Goal: Information Seeking & Learning: Learn about a topic

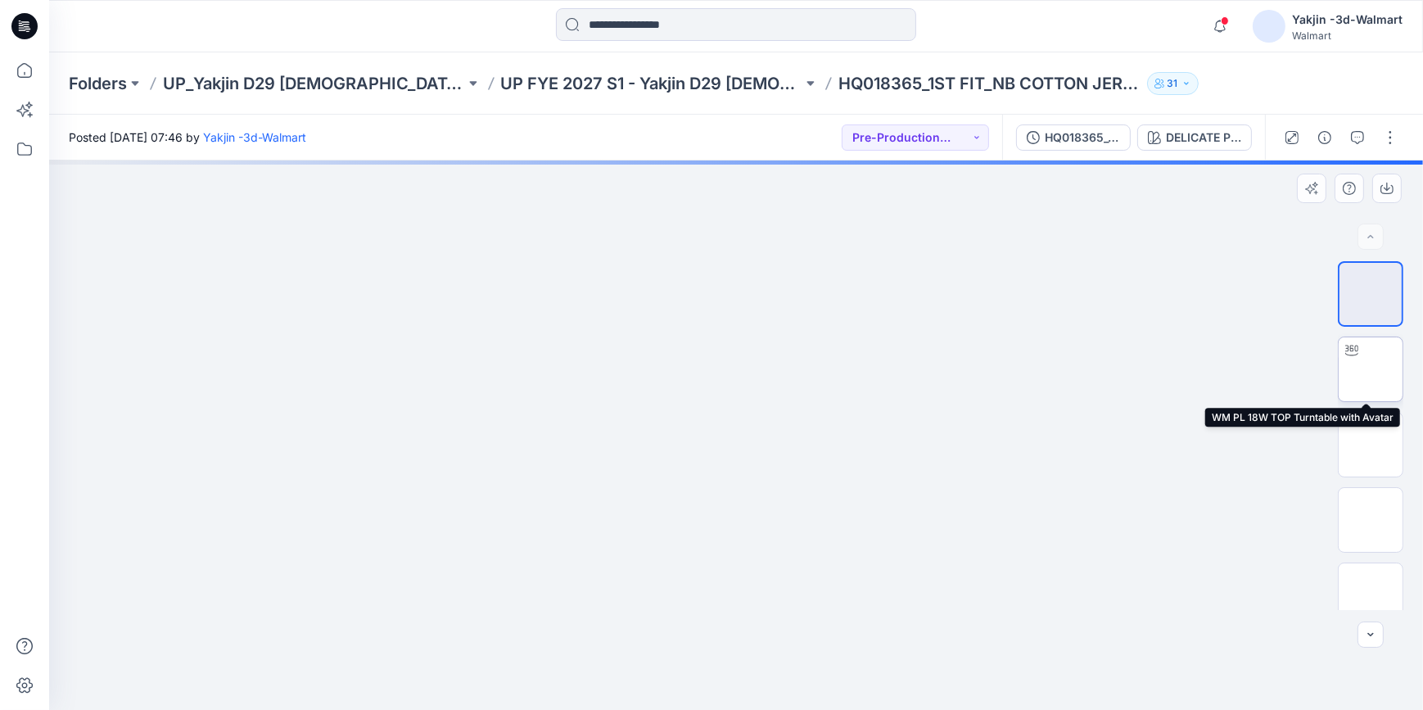
click at [1370, 369] on img at bounding box center [1370, 369] width 0 height 0
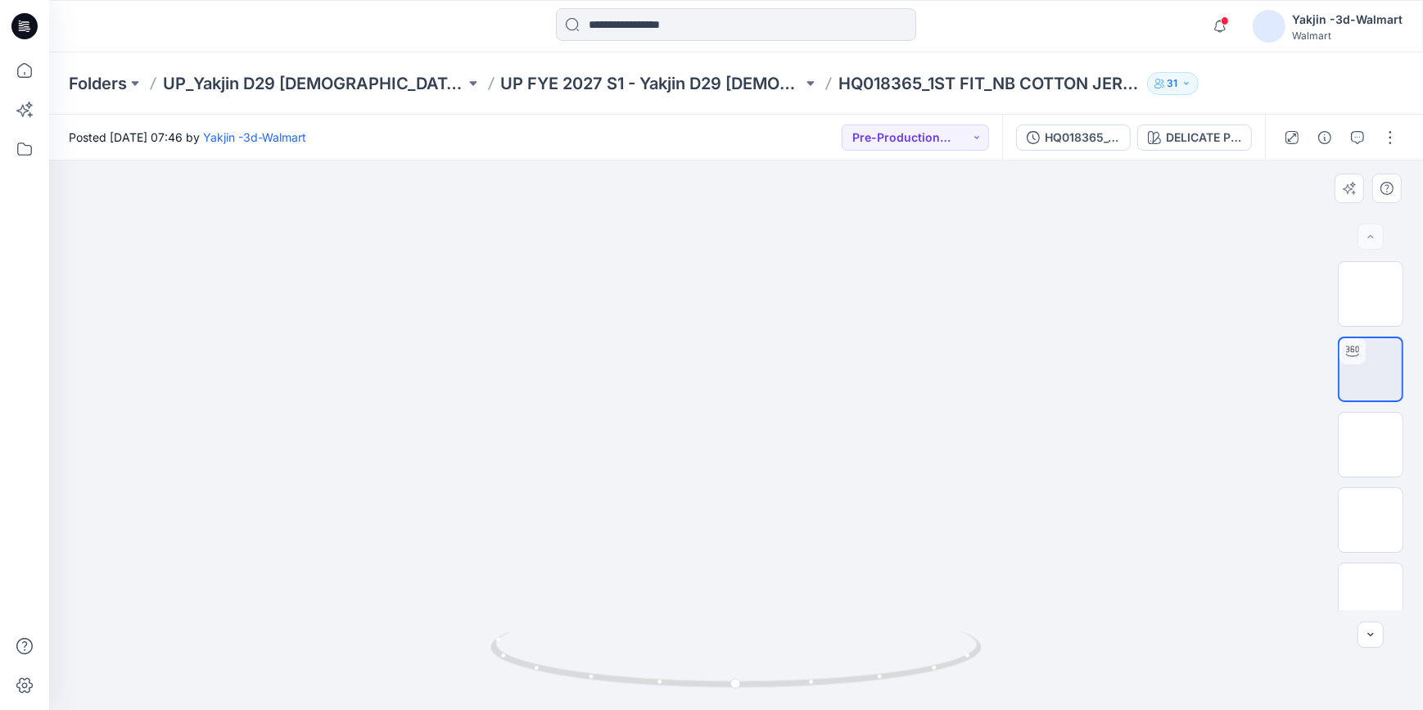
drag, startPoint x: 858, startPoint y: 444, endPoint x: 859, endPoint y: 491, distance: 46.7
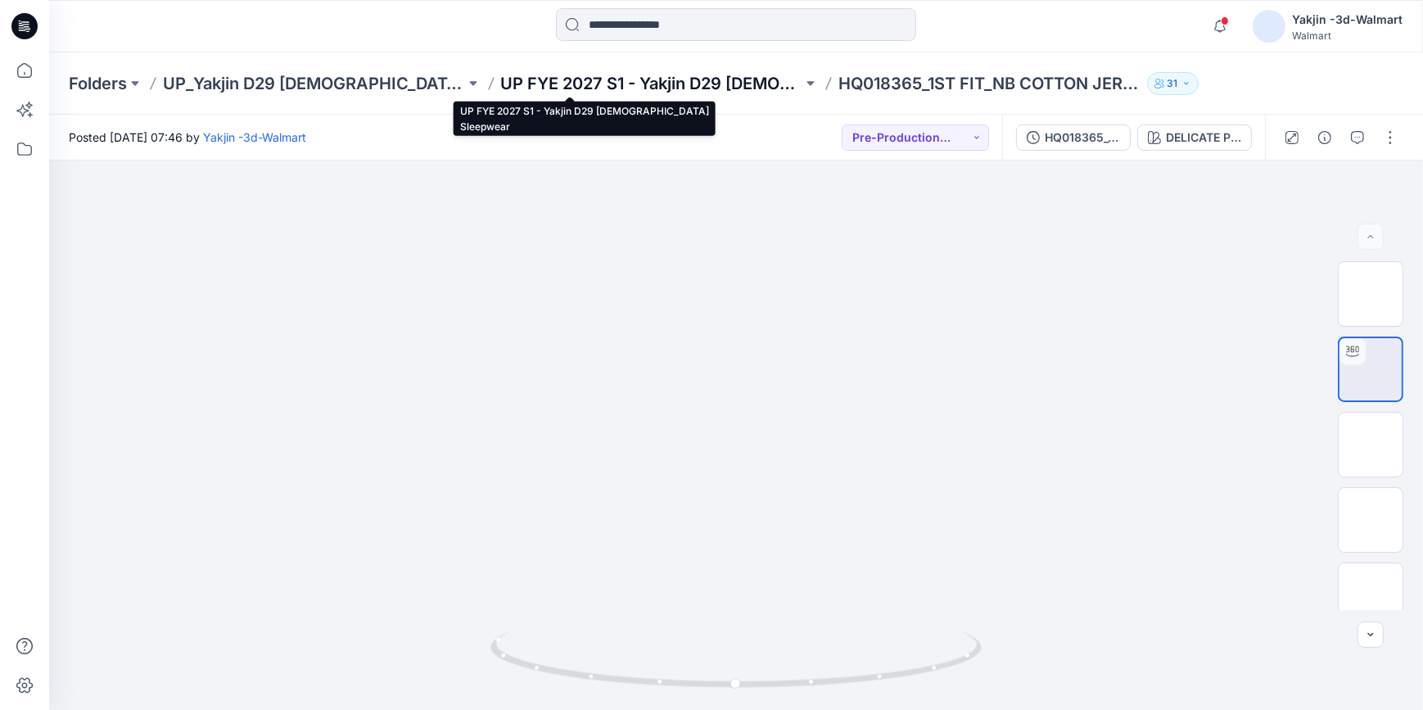
click at [540, 94] on p "UP FYE 2027 S1 - Yakjin D29 [DEMOGRAPHIC_DATA] Sleepwear" at bounding box center [652, 83] width 302 height 23
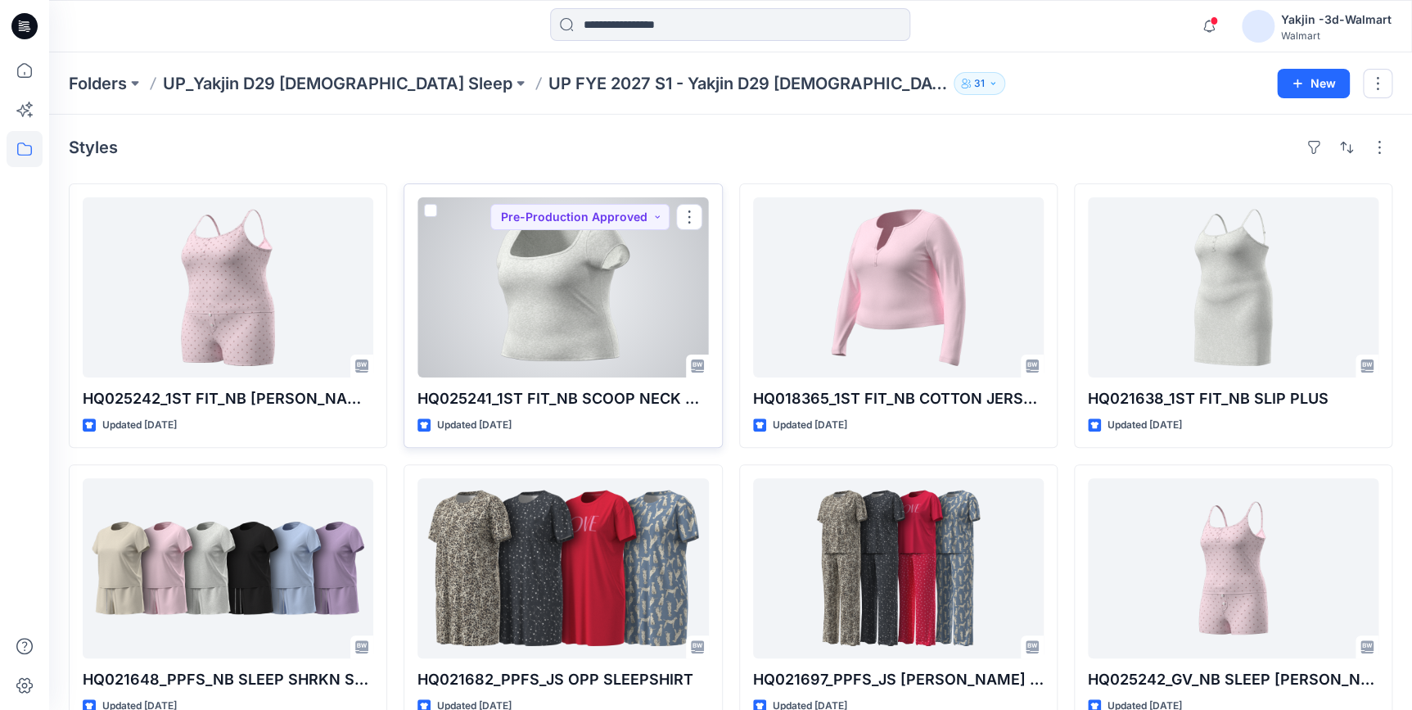
click at [557, 312] on div at bounding box center [562, 287] width 291 height 180
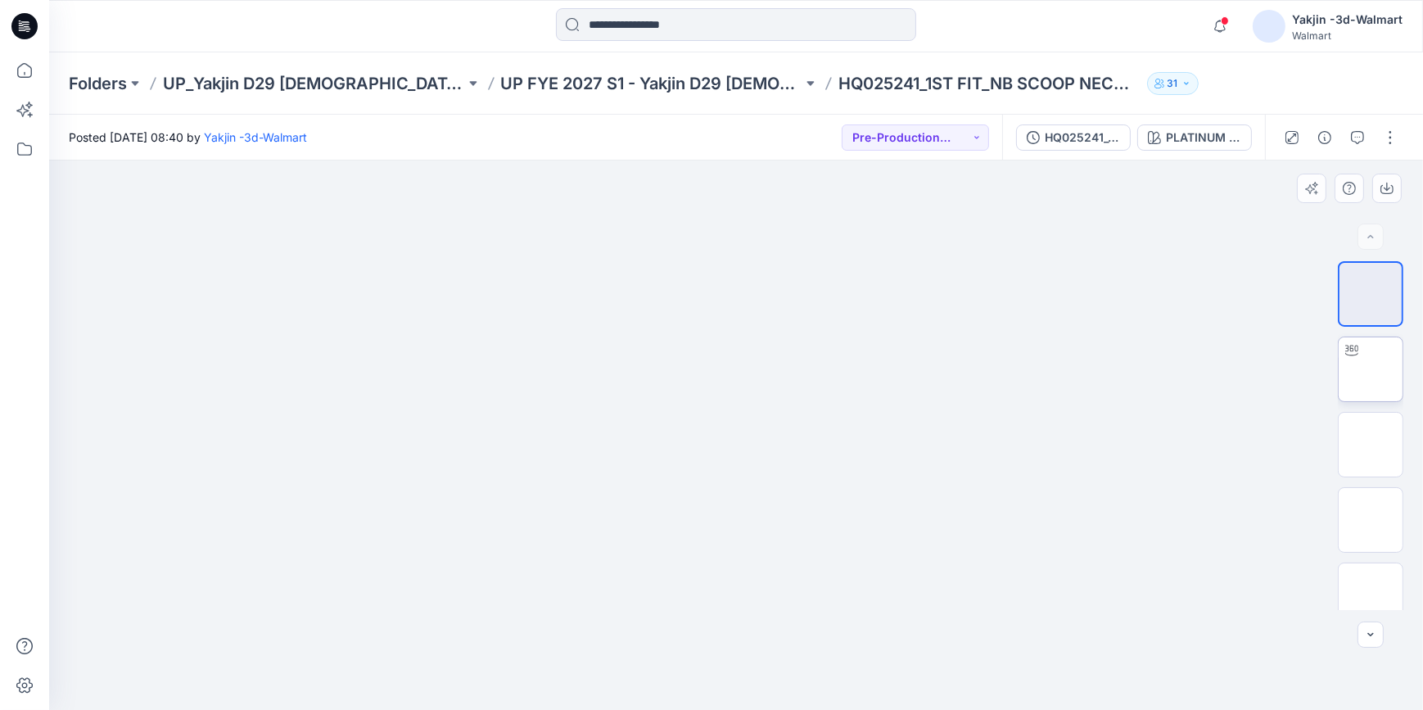
click at [1370, 369] on img at bounding box center [1370, 369] width 0 height 0
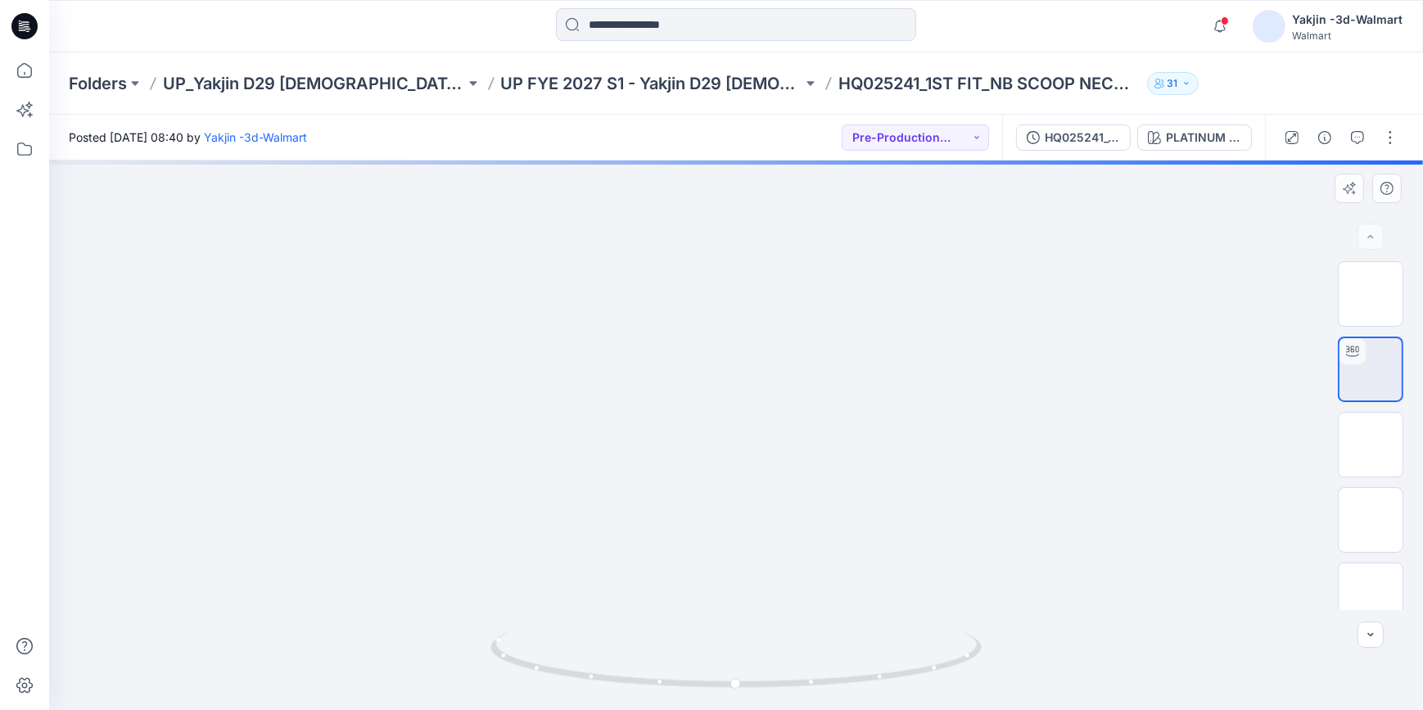
drag, startPoint x: 929, startPoint y: 279, endPoint x: 933, endPoint y: 560, distance: 280.8
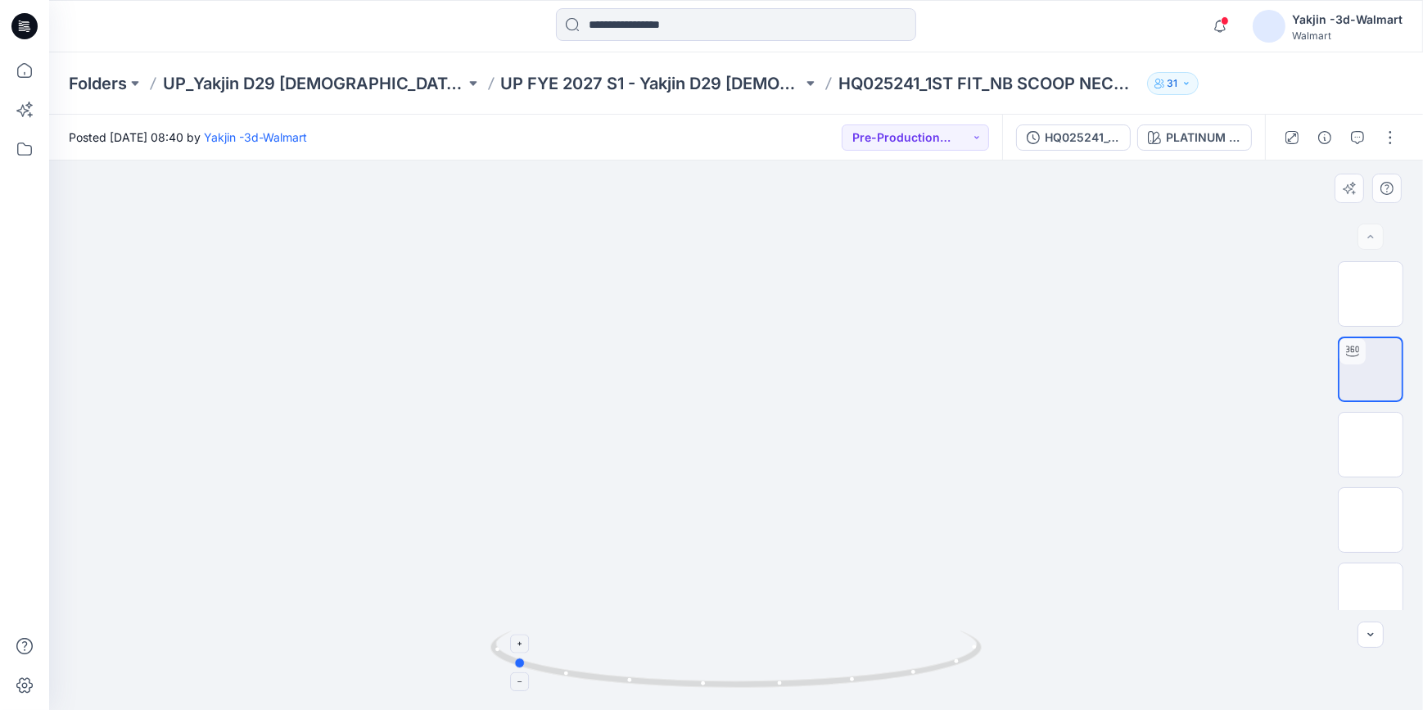
drag, startPoint x: 915, startPoint y: 684, endPoint x: 700, endPoint y: 688, distance: 215.3
click at [700, 688] on icon at bounding box center [737, 660] width 495 height 61
drag, startPoint x: 859, startPoint y: 688, endPoint x: 1072, endPoint y: 646, distance: 217.8
click at [1072, 646] on div at bounding box center [736, 434] width 1374 height 549
drag, startPoint x: 927, startPoint y: 675, endPoint x: 693, endPoint y: 679, distance: 233.3
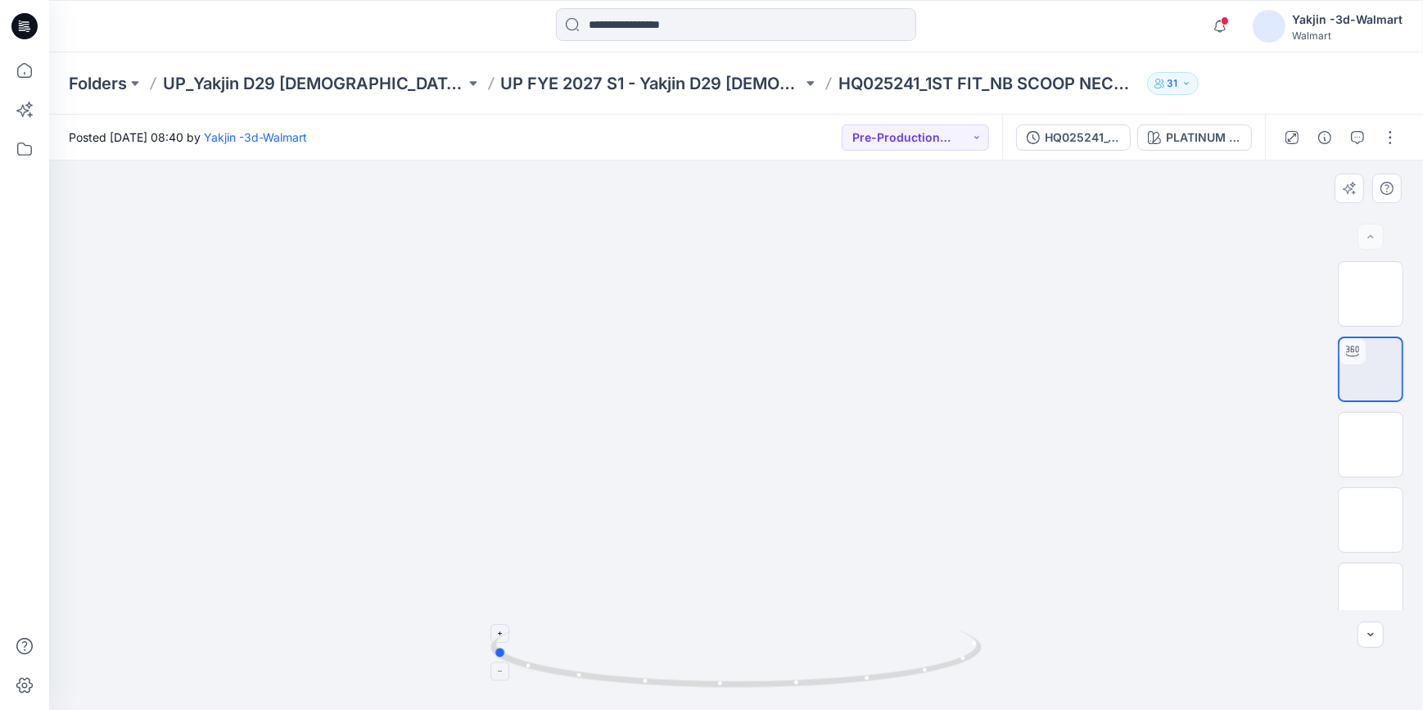
click at [693, 679] on icon at bounding box center [737, 660] width 495 height 61
drag, startPoint x: 904, startPoint y: 678, endPoint x: 1128, endPoint y: 675, distance: 224.3
click at [1128, 675] on div at bounding box center [736, 434] width 1374 height 549
click at [1252, 279] on div at bounding box center [736, 434] width 1374 height 549
drag, startPoint x: 860, startPoint y: 685, endPoint x: 629, endPoint y: 687, distance: 230.0
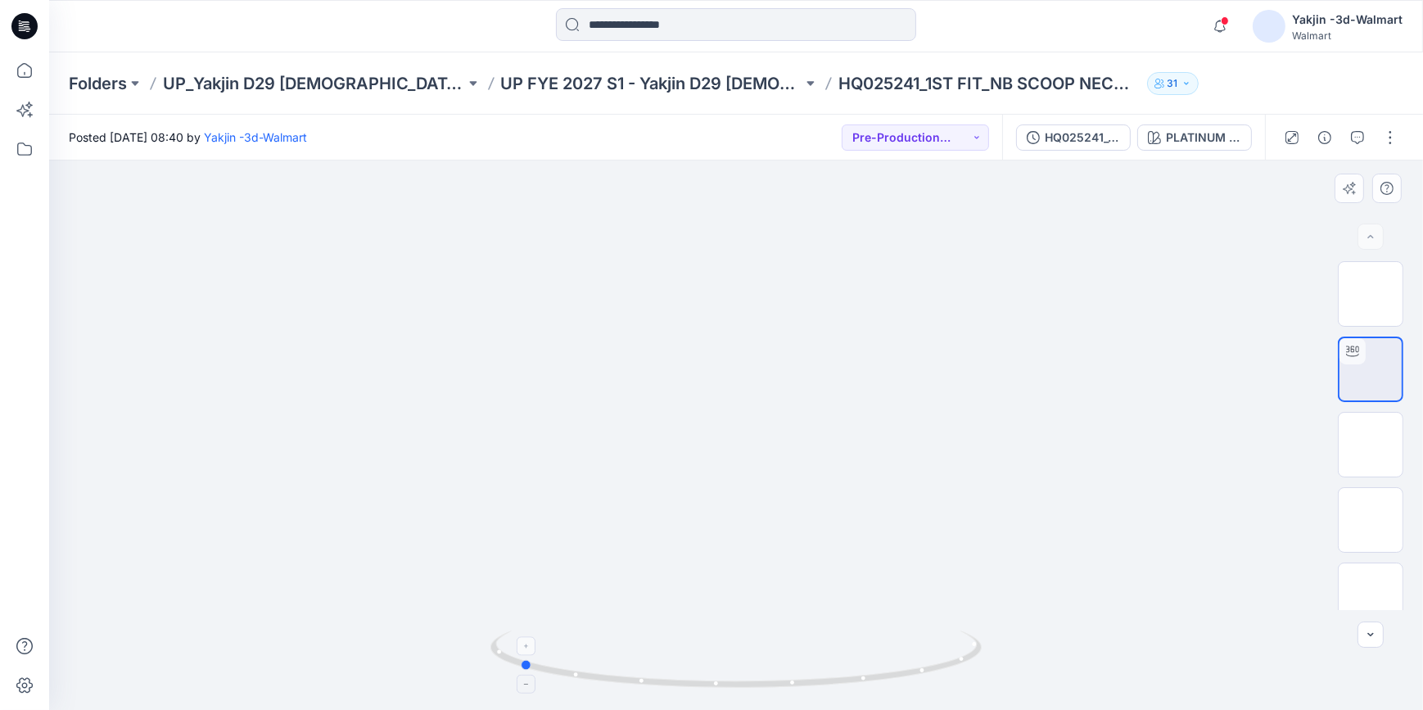
click at [629, 687] on icon at bounding box center [737, 660] width 495 height 61
drag, startPoint x: 813, startPoint y: 679, endPoint x: 1079, endPoint y: 680, distance: 266.0
click at [1079, 680] on div at bounding box center [736, 434] width 1374 height 549
drag, startPoint x: 928, startPoint y: 677, endPoint x: 644, endPoint y: 694, distance: 284.6
click at [644, 694] on div at bounding box center [735, 669] width 491 height 82
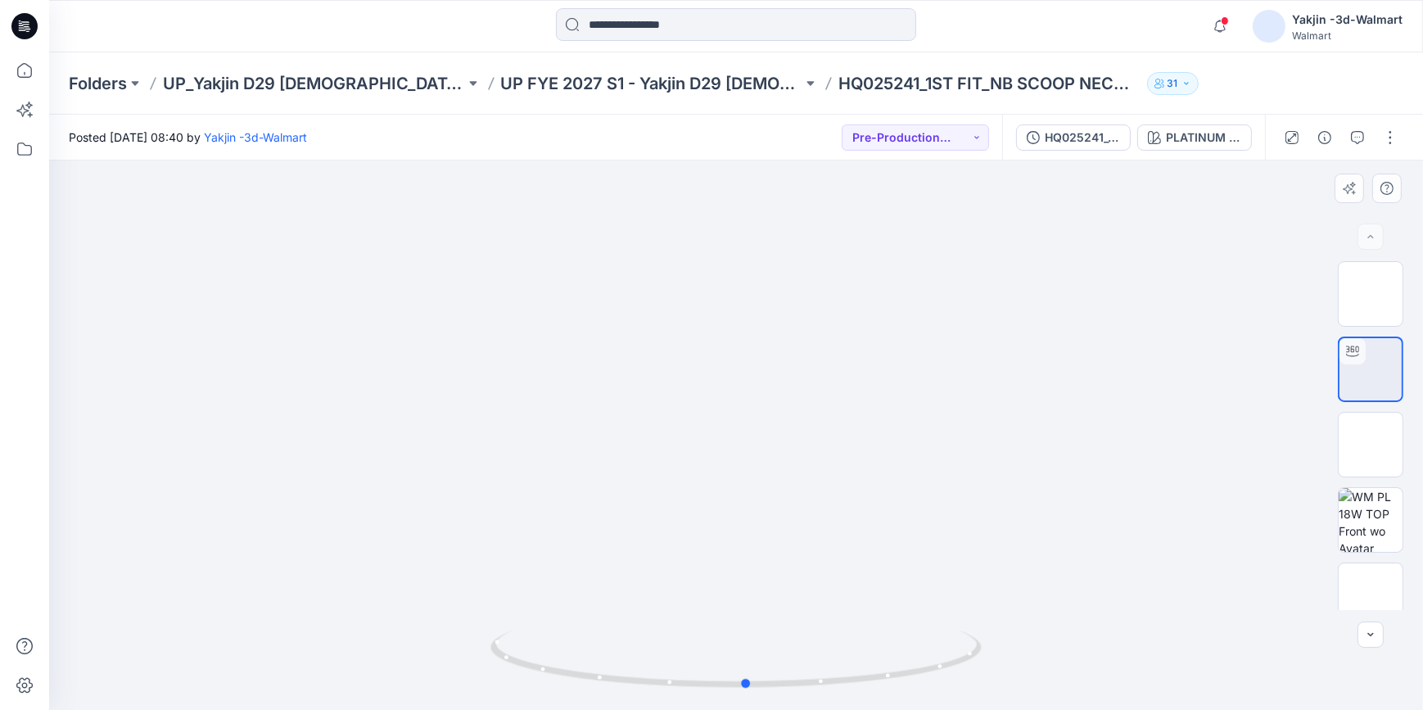
drag, startPoint x: 860, startPoint y: 688, endPoint x: 1105, endPoint y: 686, distance: 245.6
click at [1105, 686] on div at bounding box center [736, 434] width 1374 height 549
drag, startPoint x: 1114, startPoint y: 685, endPoint x: 985, endPoint y: 628, distance: 141.5
